Goal: Transaction & Acquisition: Purchase product/service

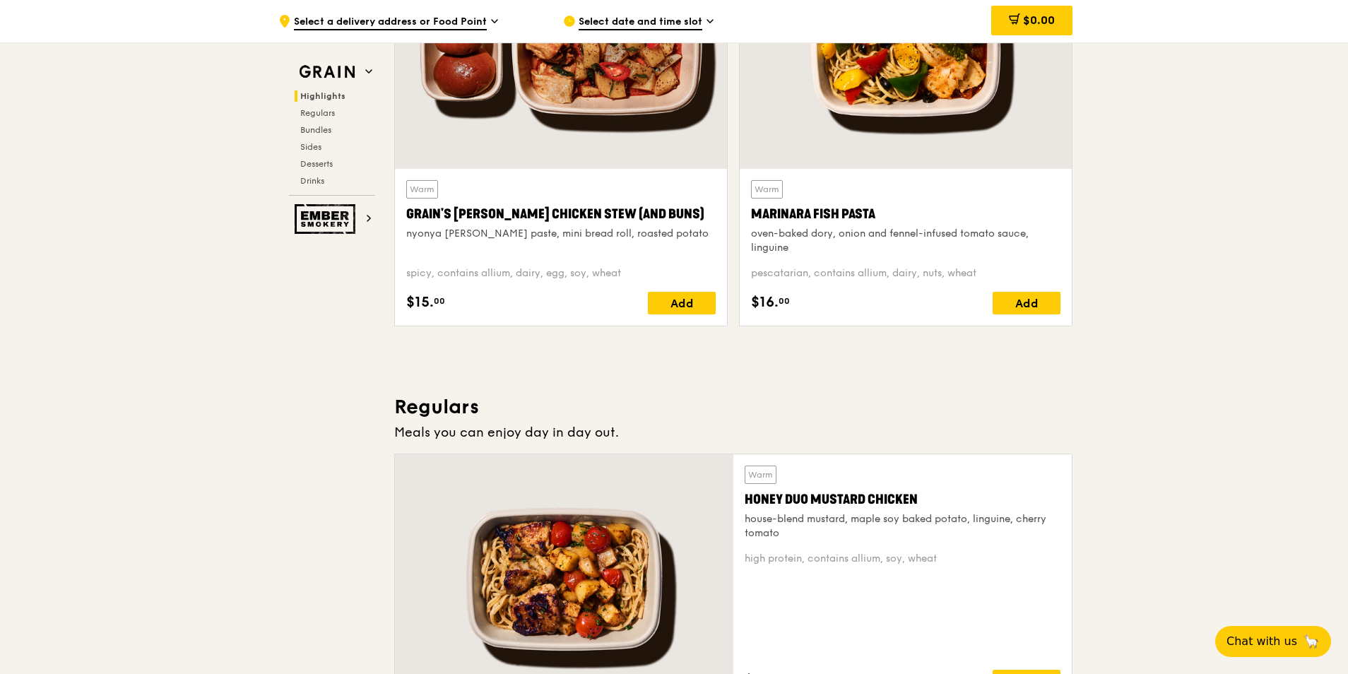
scroll to position [565, 0]
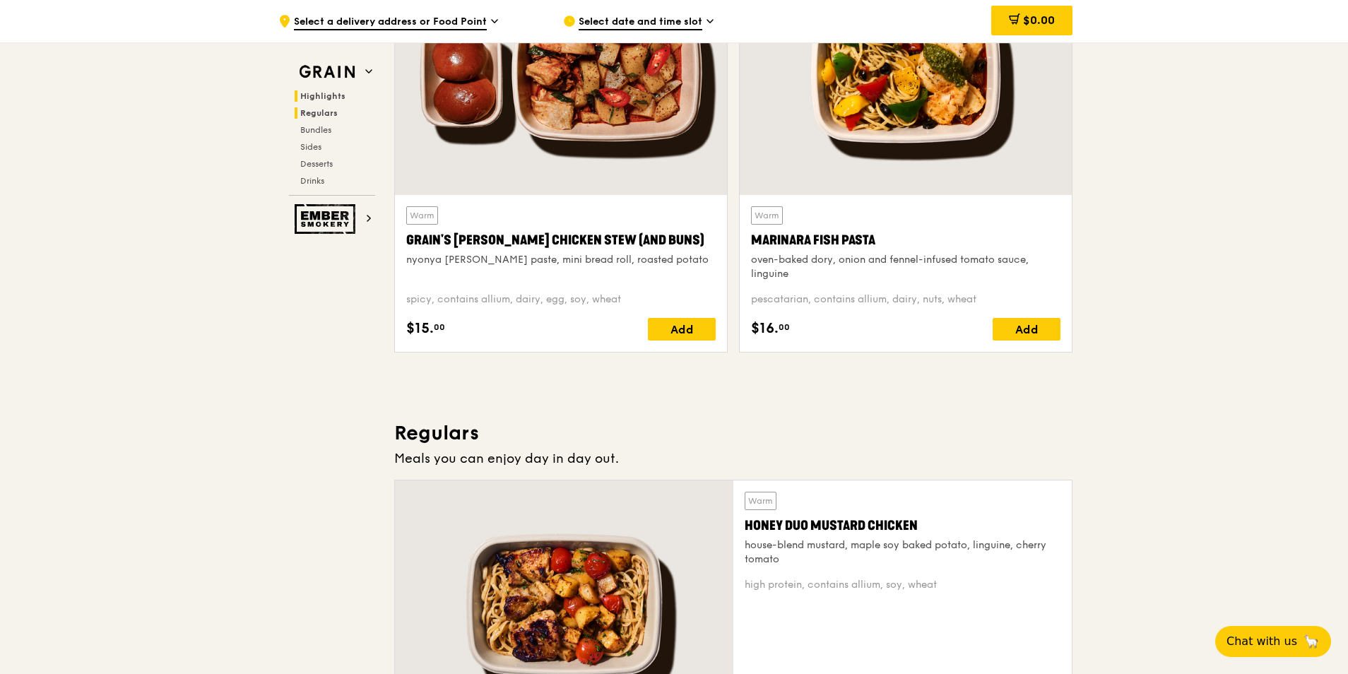
click at [313, 118] on h2 "Regulars" at bounding box center [335, 112] width 81 height 11
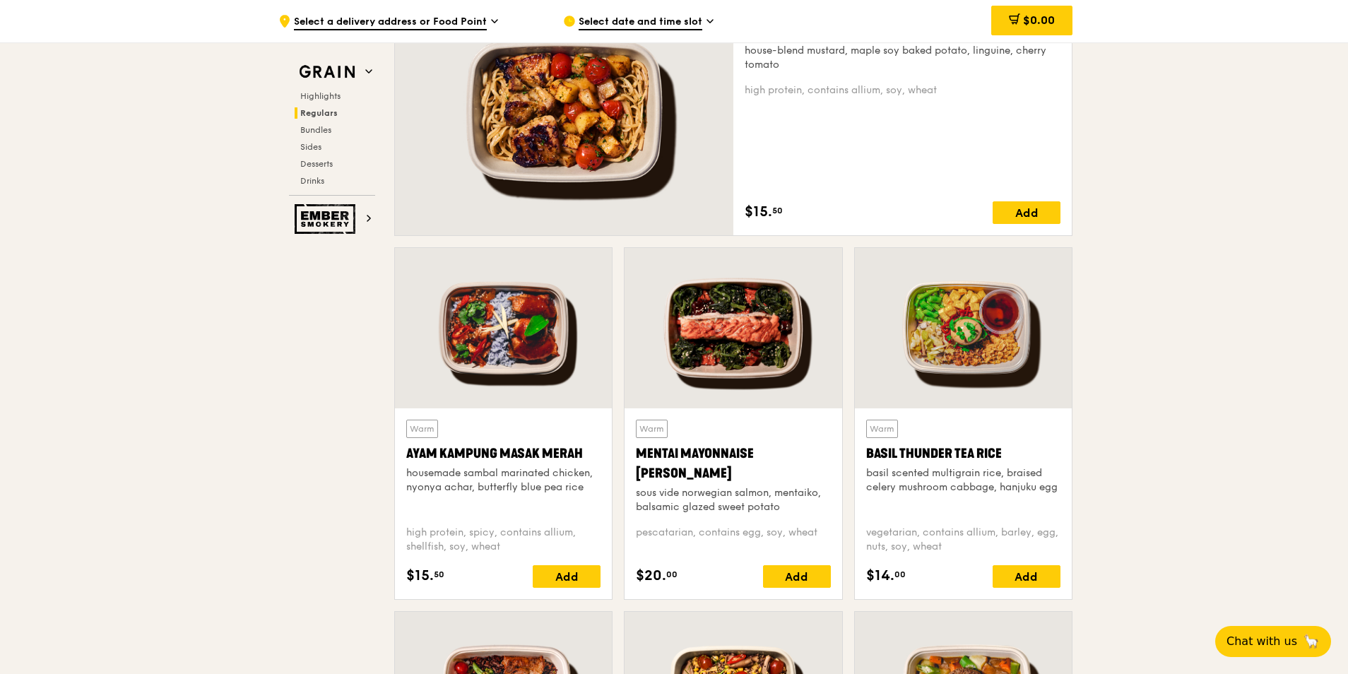
scroll to position [1070, 0]
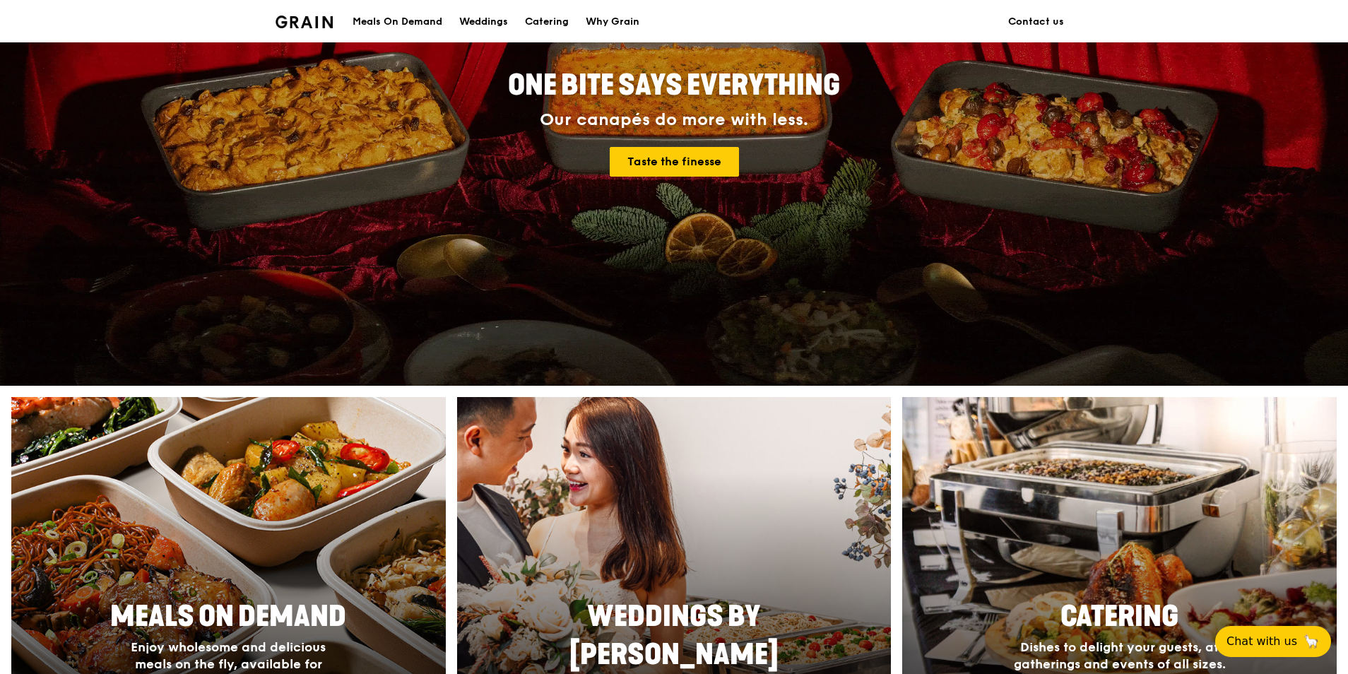
scroll to position [212, 0]
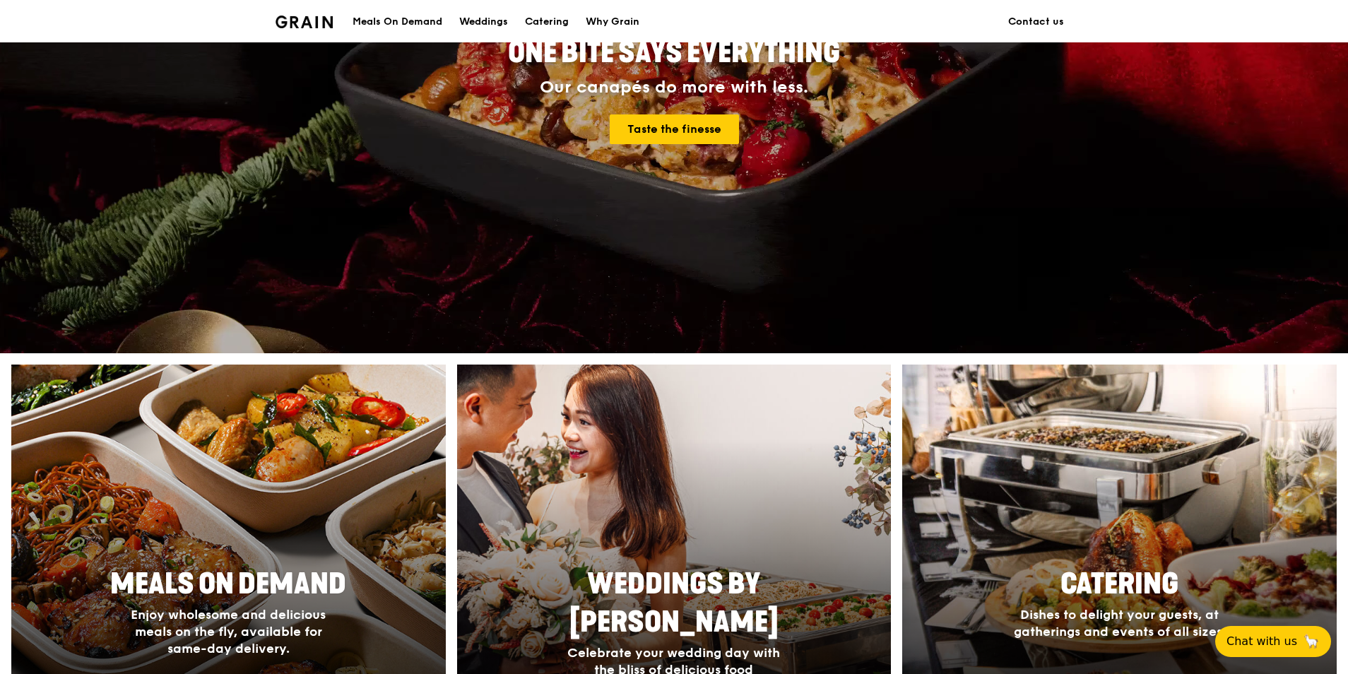
click at [289, 515] on div at bounding box center [228, 551] width 478 height 411
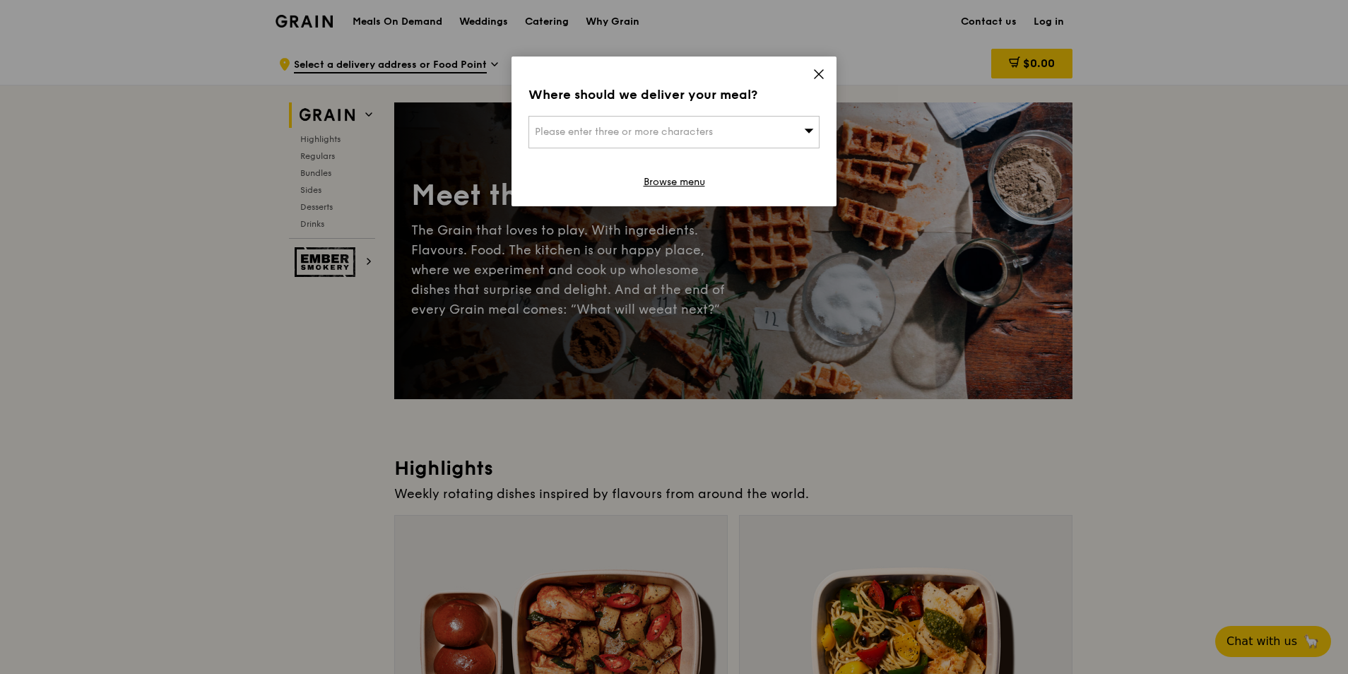
click at [819, 70] on icon at bounding box center [819, 74] width 13 height 13
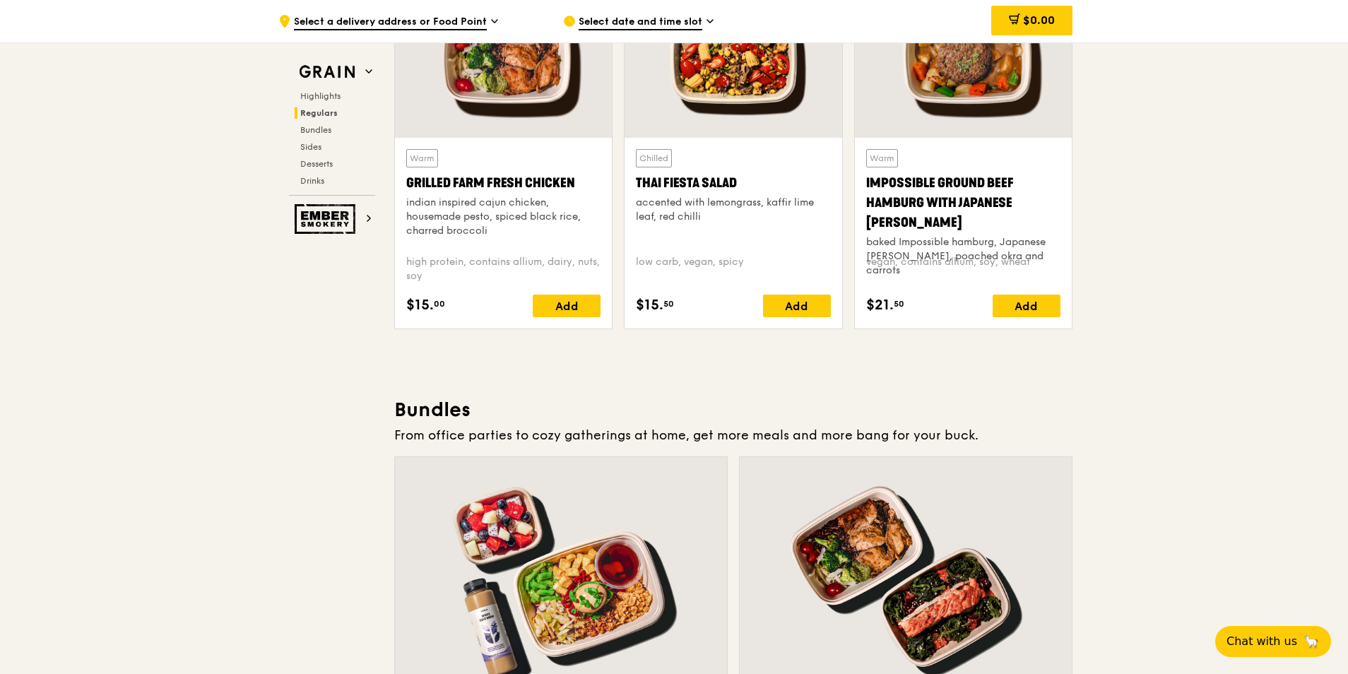
scroll to position [1696, 0]
